Goal: Transaction & Acquisition: Purchase product/service

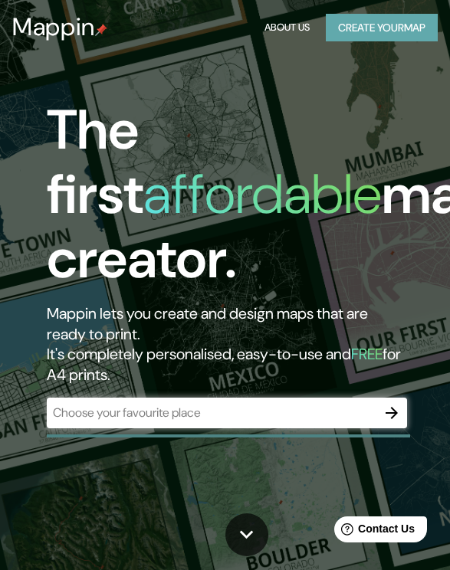
click at [400, 30] on button "Create your map" at bounding box center [382, 28] width 112 height 28
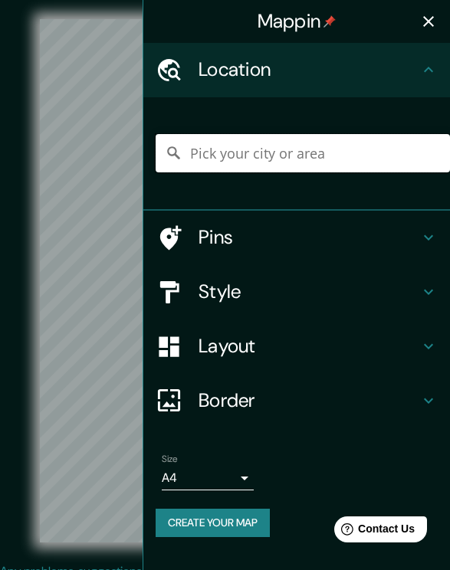
click at [352, 169] on input "Pick your city or area" at bounding box center [302, 153] width 294 height 38
type input "lurín"
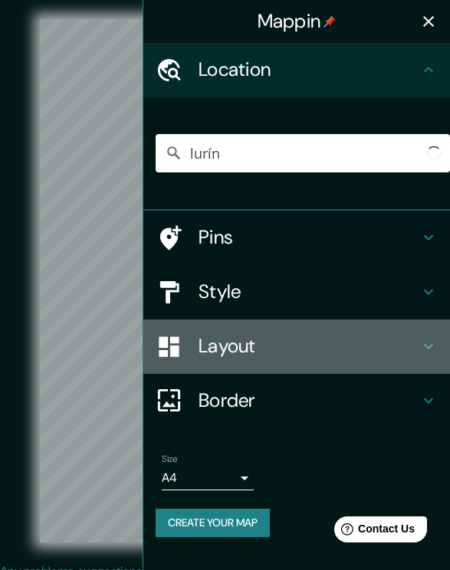
click at [298, 358] on h4 "Layout" at bounding box center [308, 347] width 221 height 24
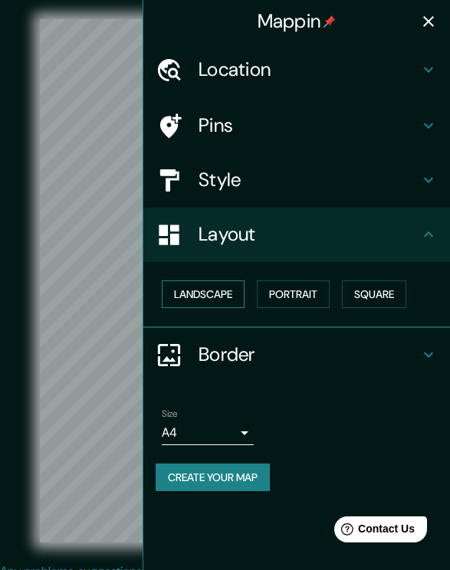
click at [233, 309] on button "Landscape" at bounding box center [203, 294] width 83 height 28
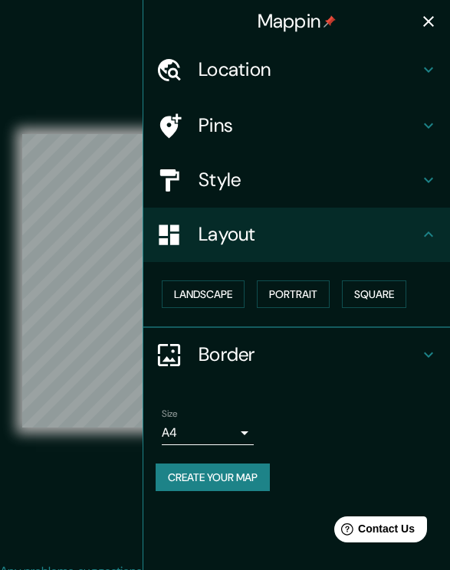
click at [231, 492] on button "Create your map" at bounding box center [212, 477] width 114 height 28
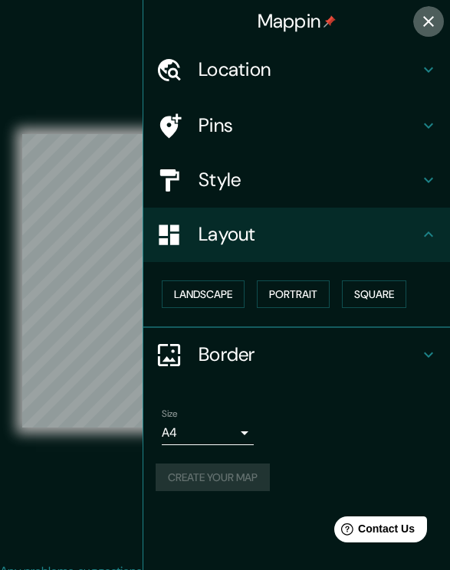
click at [429, 21] on icon "button" at bounding box center [428, 21] width 11 height 11
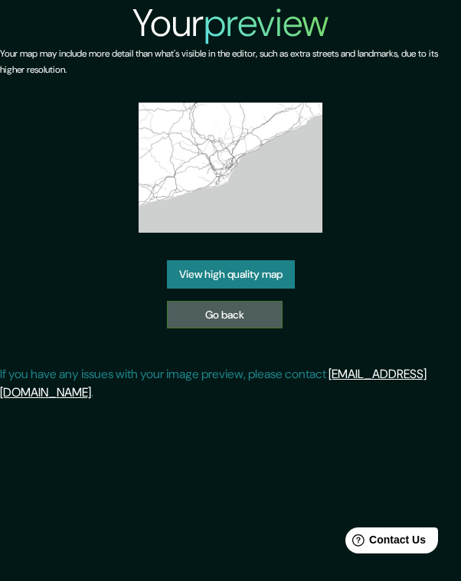
click at [233, 316] on link "Go back" at bounding box center [225, 315] width 116 height 28
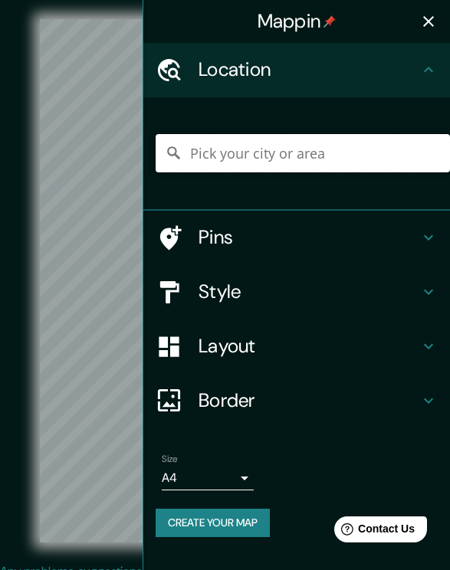
click at [310, 166] on input "Pick your city or area" at bounding box center [302, 153] width 294 height 38
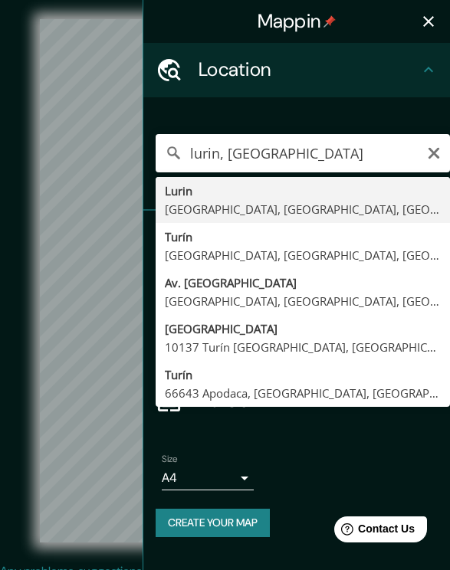
type input "Lurin, [GEOGRAPHIC_DATA], [GEOGRAPHIC_DATA], [GEOGRAPHIC_DATA]"
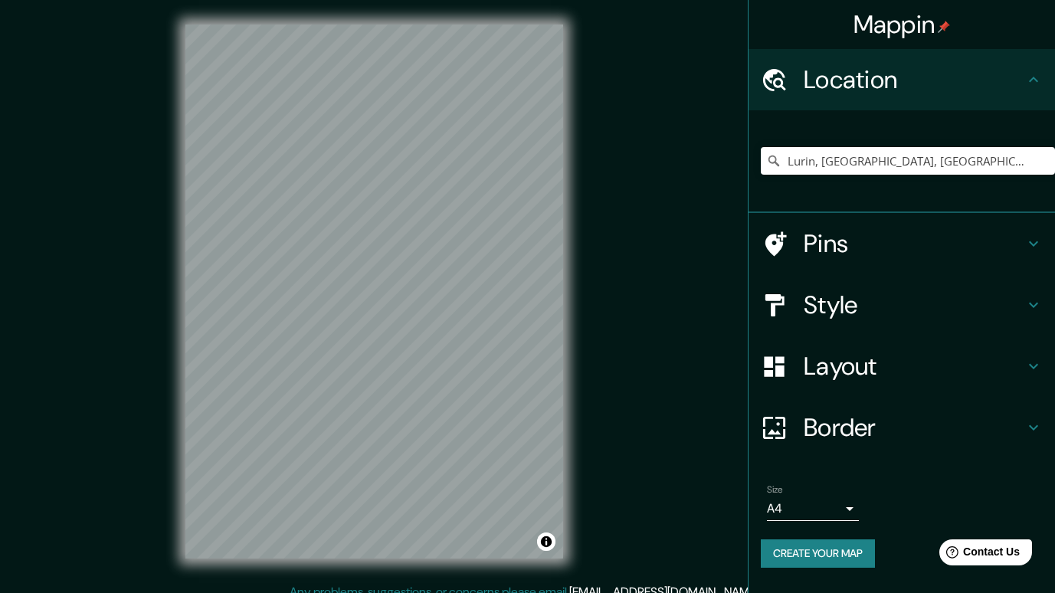
click at [460, 237] on div "© Mapbox © OpenStreetMap Improve this map" at bounding box center [374, 292] width 949 height 534
click at [460, 367] on h4 "Layout" at bounding box center [913, 366] width 221 height 31
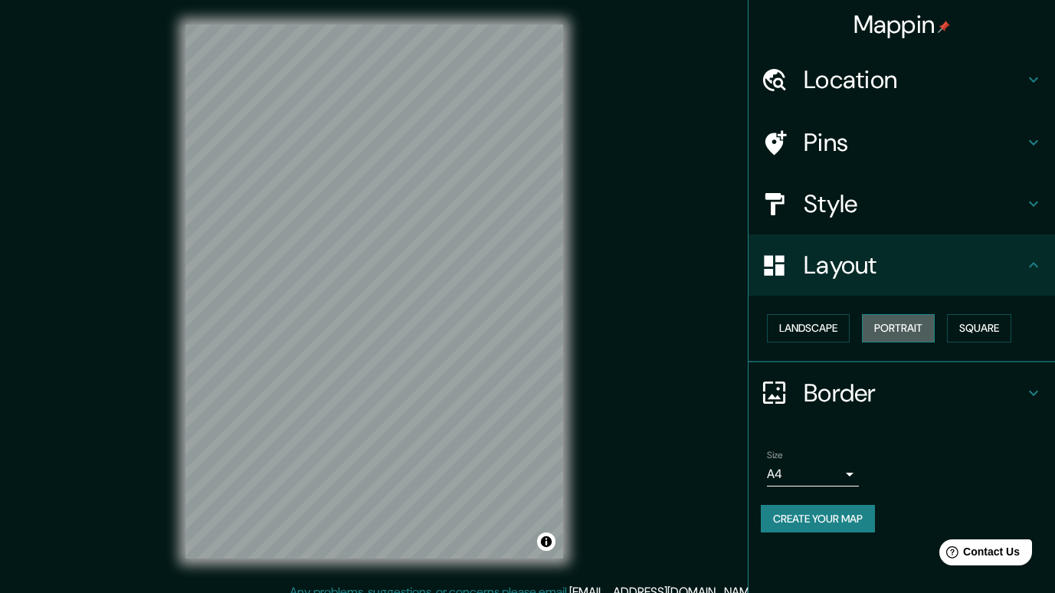
click at [460, 325] on button "Portrait" at bounding box center [898, 328] width 73 height 28
click at [460, 326] on button "Square" at bounding box center [979, 328] width 64 height 28
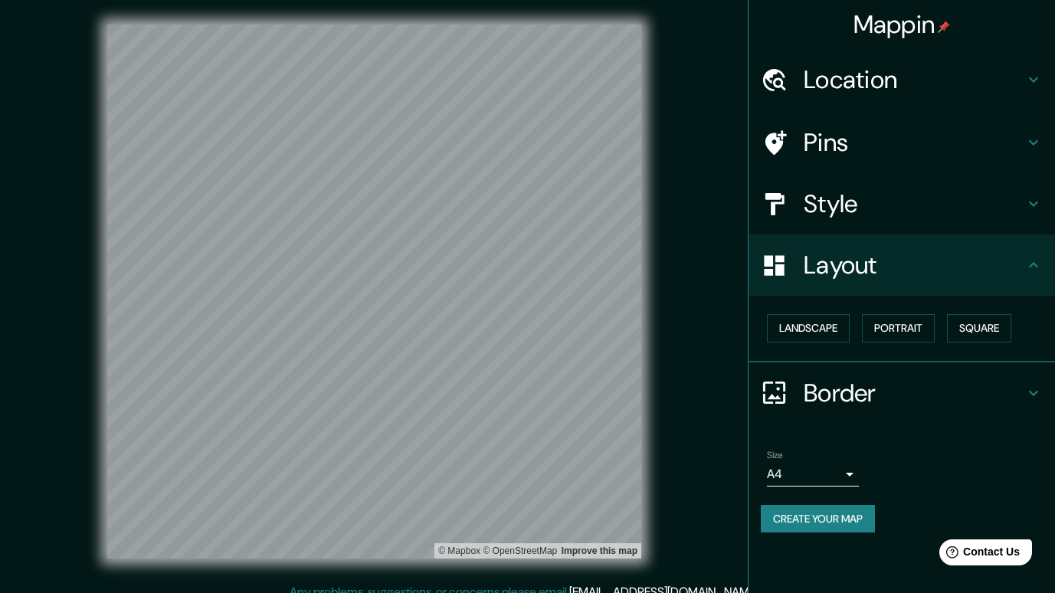
click at [460, 278] on h4 "Layout" at bounding box center [913, 265] width 221 height 31
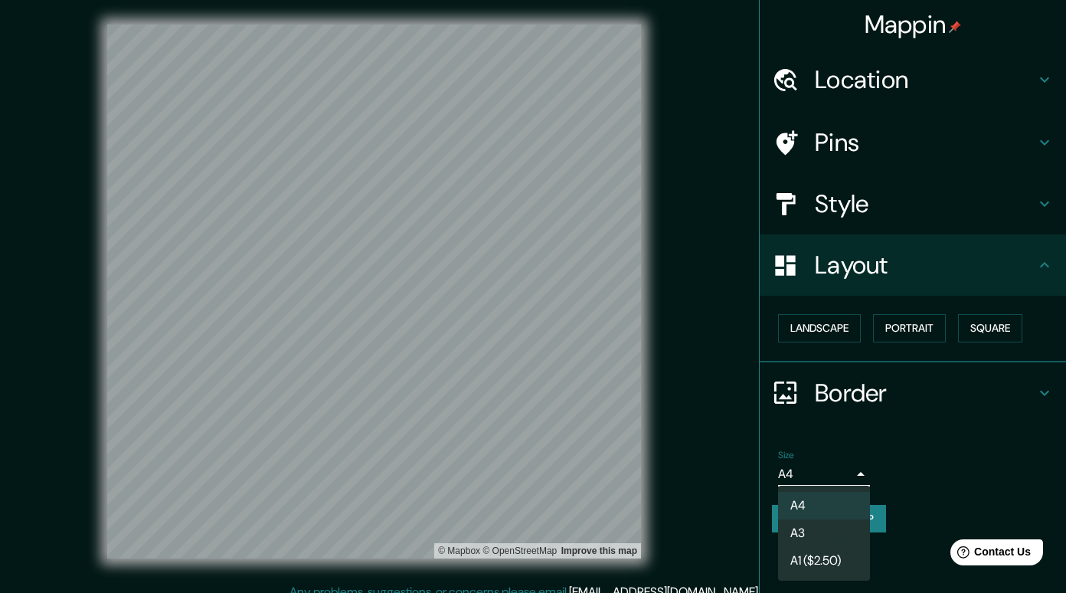
click at [460, 473] on body "Mappin Location [GEOGRAPHIC_DATA], [GEOGRAPHIC_DATA], [GEOGRAPHIC_DATA], [GEOGR…" at bounding box center [533, 296] width 1066 height 593
click at [460, 525] on li "A3" at bounding box center [824, 533] width 92 height 28
type input "a4"
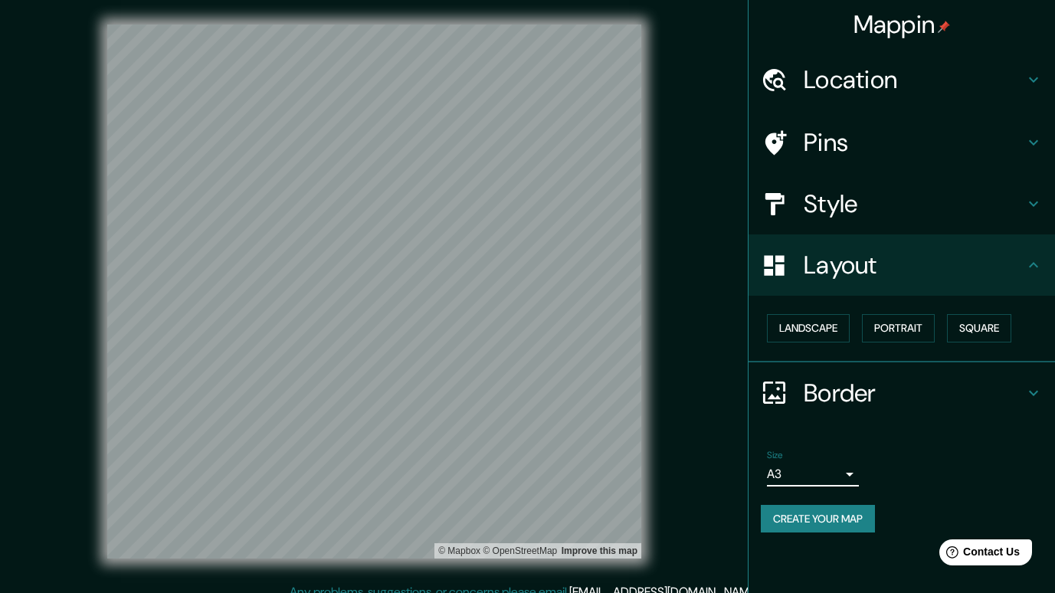
click at [460, 198] on h4 "Style" at bounding box center [913, 203] width 221 height 31
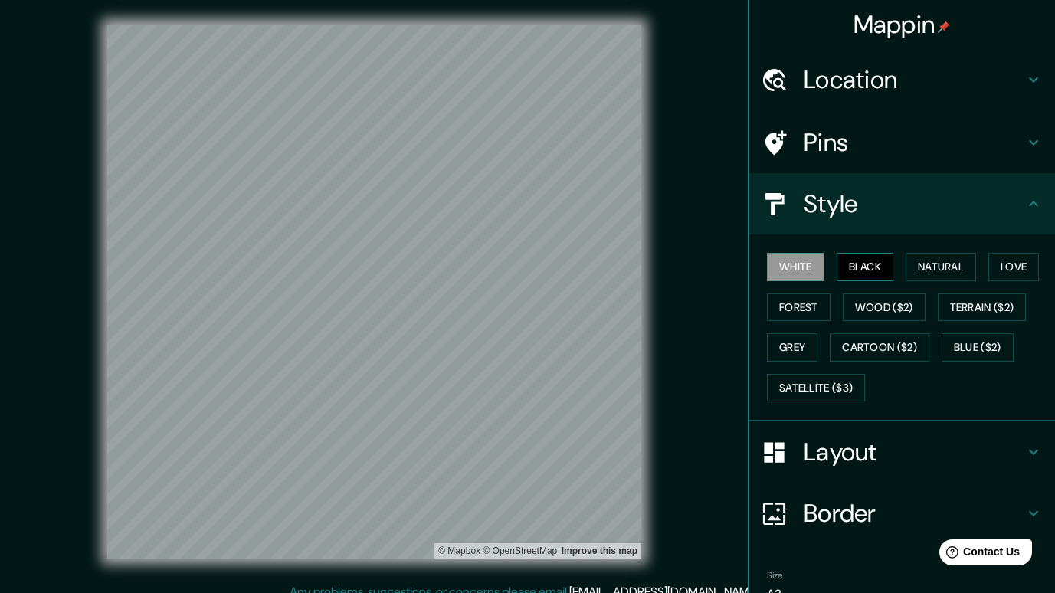
click at [460, 261] on button "Black" at bounding box center [864, 267] width 57 height 28
click at [460, 270] on button "Natural" at bounding box center [940, 267] width 70 height 28
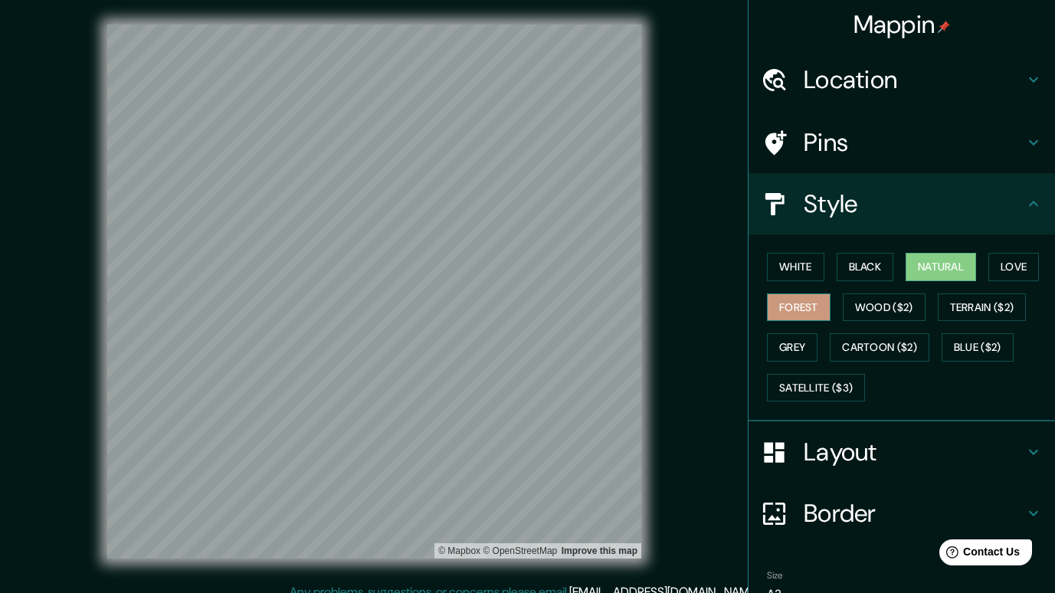
click at [460, 299] on button "Forest" at bounding box center [799, 307] width 64 height 28
click at [460, 316] on button "Wood ($2)" at bounding box center [884, 307] width 83 height 28
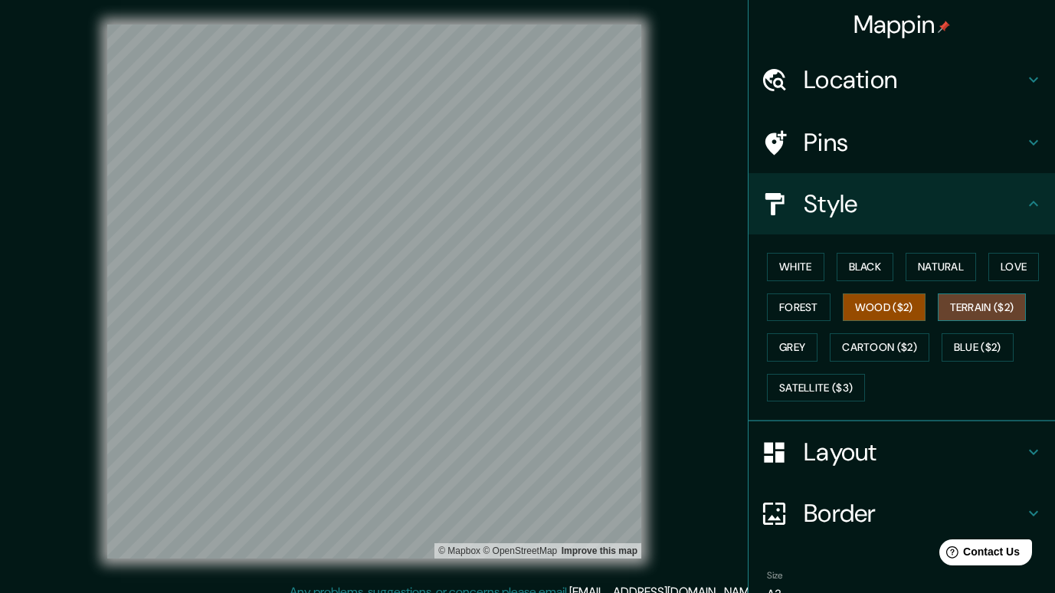
click at [460, 310] on button "Terrain ($2)" at bounding box center [982, 307] width 89 height 28
click at [460, 355] on button "Blue ($2)" at bounding box center [977, 347] width 72 height 28
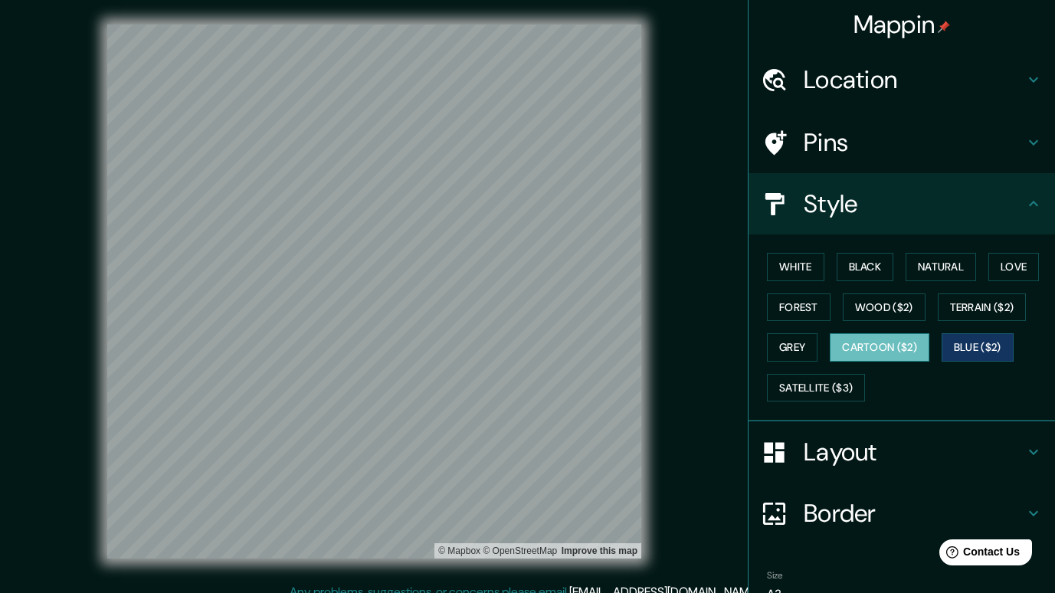
click at [460, 352] on button "Cartoon ($2)" at bounding box center [880, 347] width 100 height 28
click at [460, 348] on button "Grey" at bounding box center [792, 347] width 51 height 28
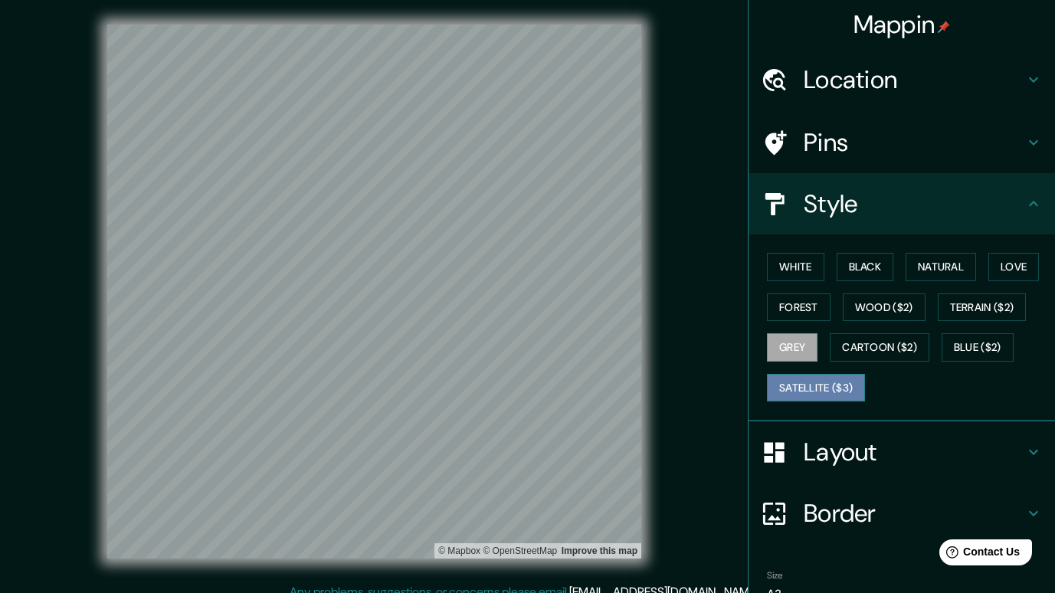
click at [460, 385] on button "Satellite ($3)" at bounding box center [816, 388] width 98 height 28
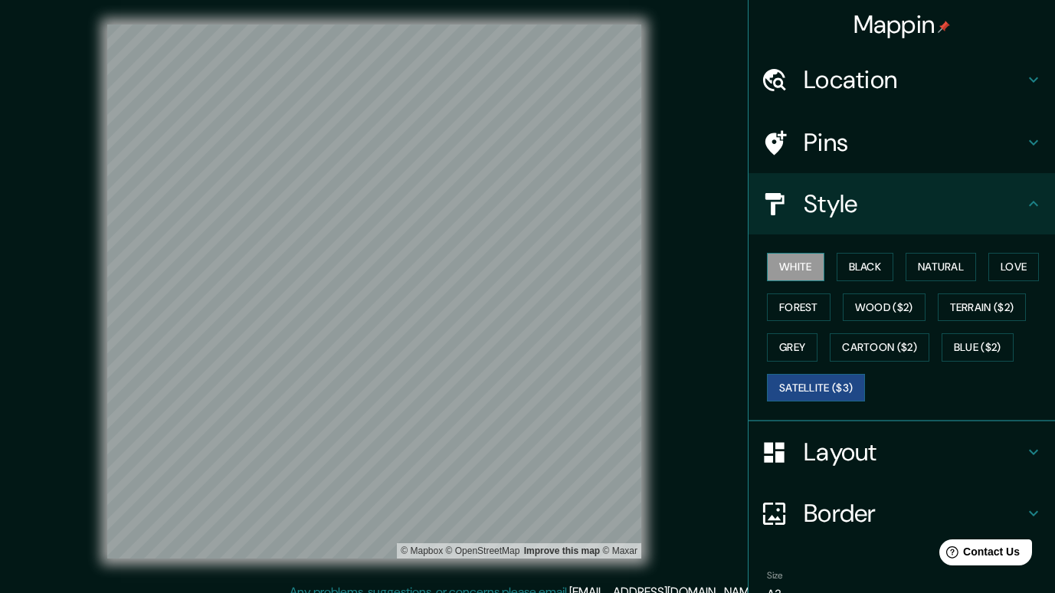
click at [460, 263] on button "White" at bounding box center [795, 267] width 57 height 28
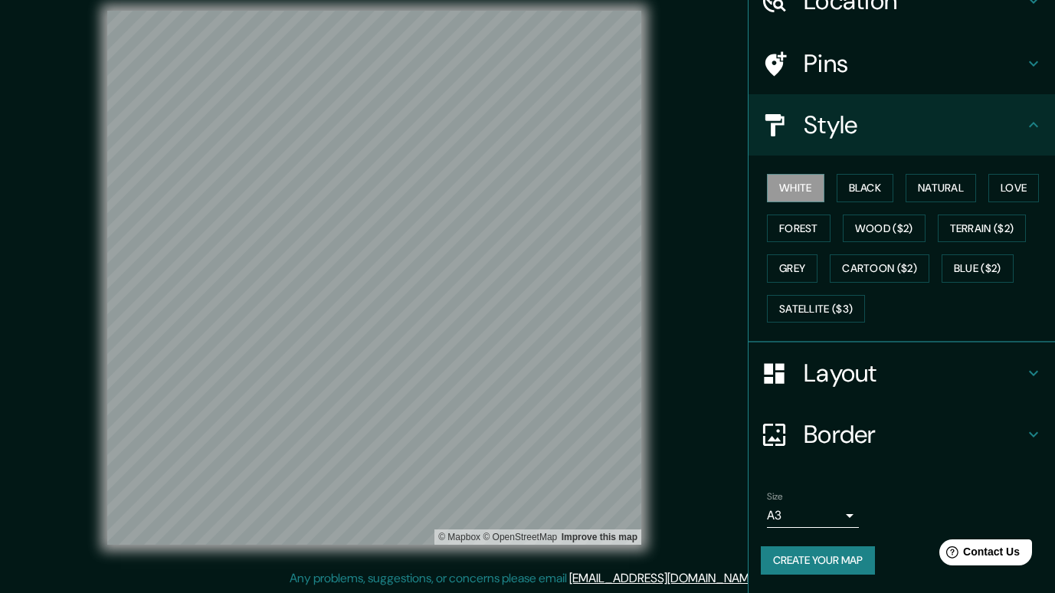
scroll to position [15, 0]
click at [460, 553] on button "Create your map" at bounding box center [818, 560] width 114 height 28
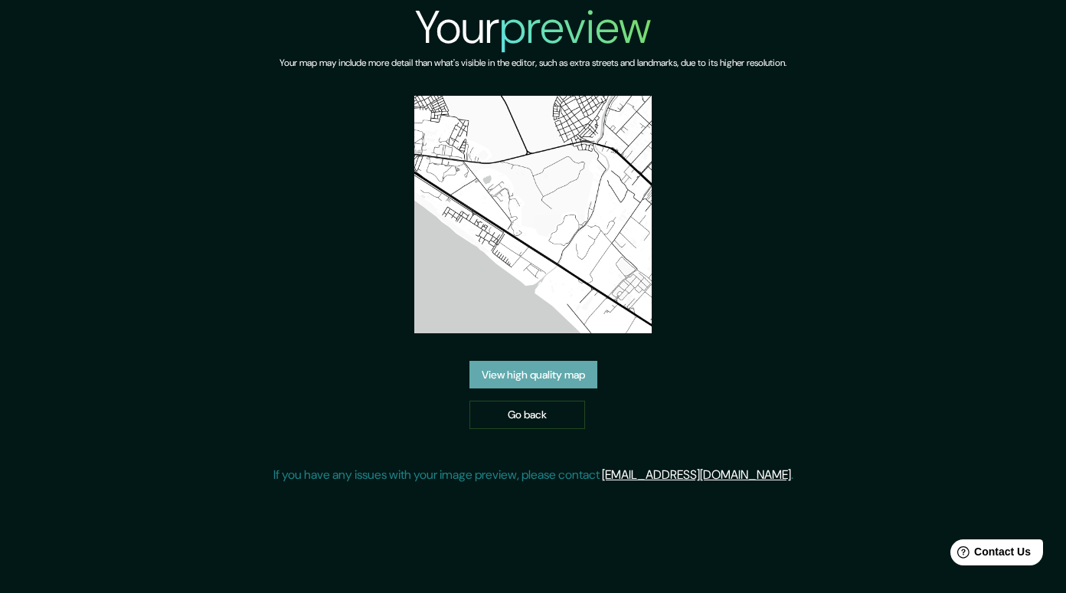
click at [568, 380] on link "View high quality map" at bounding box center [534, 375] width 128 height 28
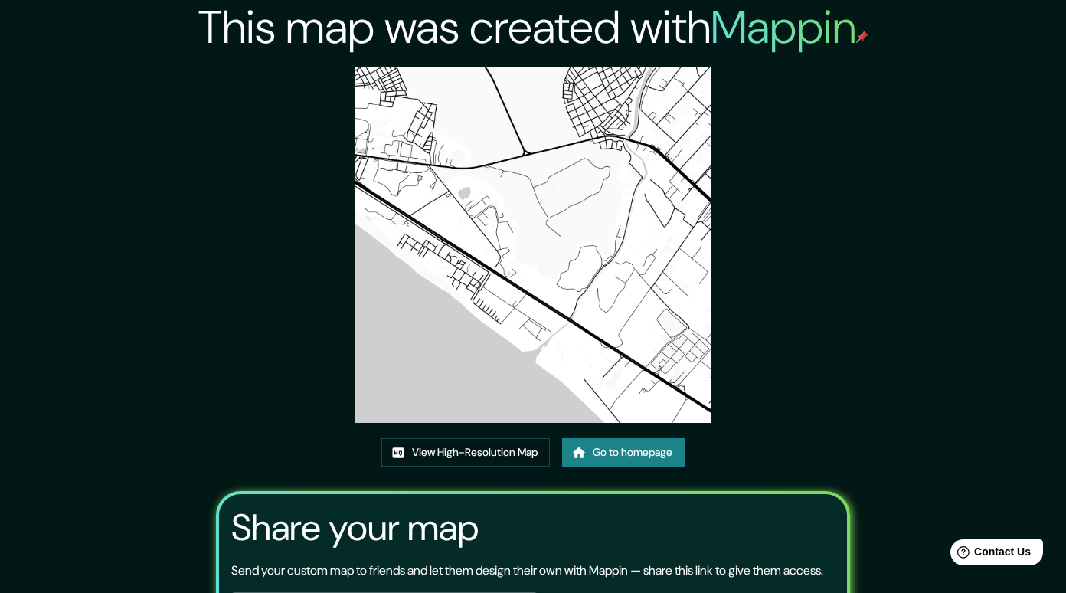
click at [528, 438] on link "View High-Resolution Map" at bounding box center [465, 452] width 169 height 28
